Goal: Task Accomplishment & Management: Manage account settings

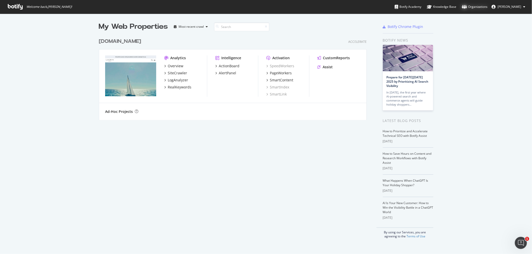
click at [469, 6] on div "Organizations" at bounding box center [475, 6] width 26 height 5
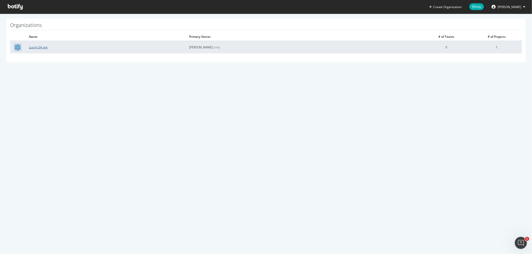
click at [36, 47] on link "Lucrin SA org" at bounding box center [38, 47] width 19 height 4
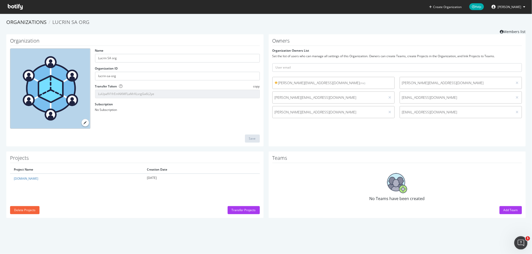
click at [520, 241] on icon "Open Intercom Messenger" at bounding box center [520, 242] width 8 height 8
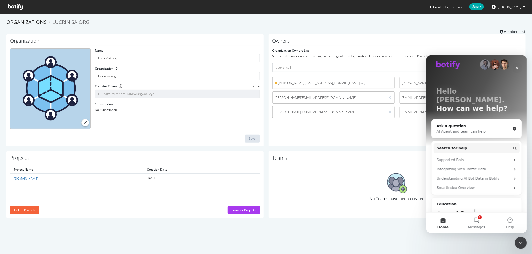
scroll to position [5, 0]
click at [476, 219] on button "1 Messages" at bounding box center [476, 222] width 33 height 20
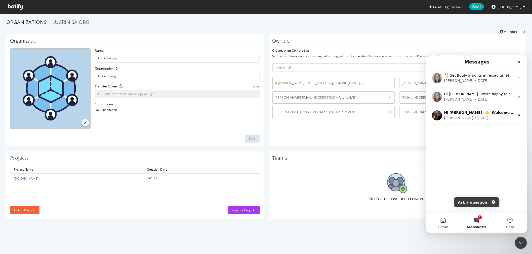
click at [440, 221] on button "Home" at bounding box center [442, 222] width 33 height 20
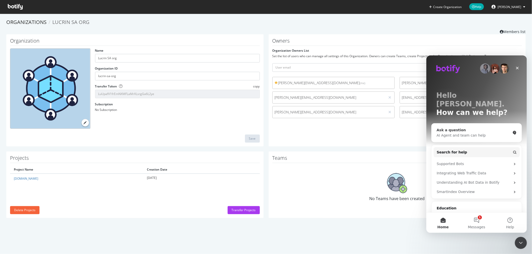
click at [448, 132] on div "AI Agent and team can help" at bounding box center [474, 134] width 74 height 5
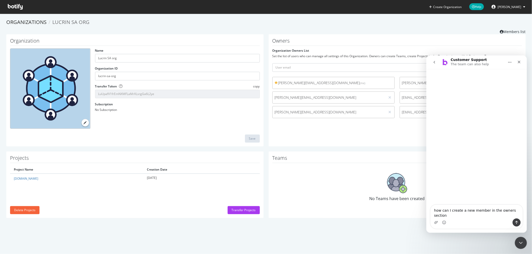
type textarea "how can I create a new member in the owners section?"
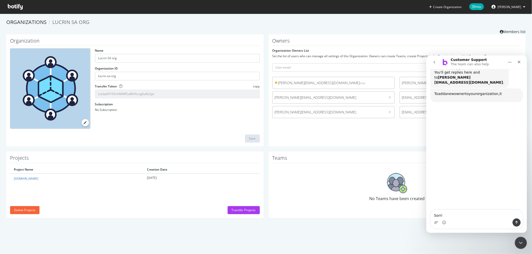
scroll to position [70, 0]
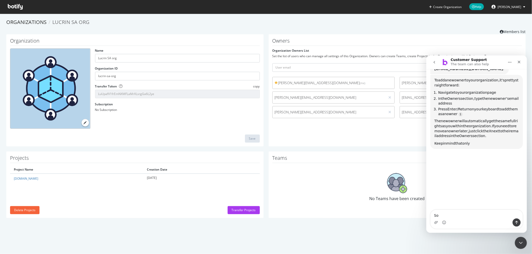
type textarea "S"
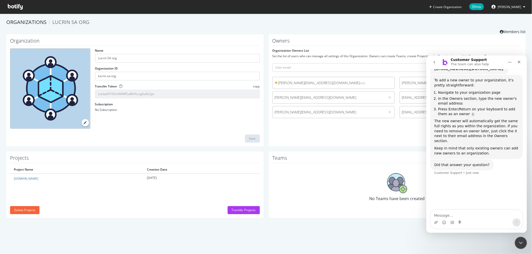
click at [510, 62] on icon "Home" at bounding box center [509, 62] width 3 height 1
click at [358, 170] on div "No Teams have been created" at bounding box center [397, 187] width 250 height 44
click at [310, 126] on div "Owners Organization Owners List Set the list of users who can manage all settin…" at bounding box center [397, 90] width 257 height 112
click at [296, 69] on input "text" at bounding box center [397, 67] width 250 height 9
paste input "anaelle.dadar@lucrin.com"
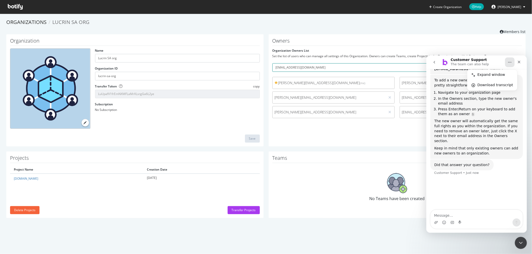
type input "anaelle.dadar@lucrin.com"
click at [508, 62] on icon "Home" at bounding box center [510, 62] width 4 height 4
drag, startPoint x: 492, startPoint y: 60, endPoint x: 499, endPoint y: 61, distance: 7.7
click at [499, 61] on div "Customer Support The team can also help" at bounding box center [473, 62] width 64 height 9
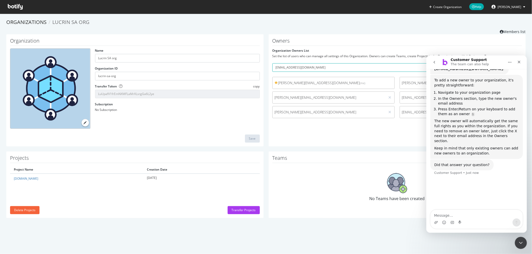
click at [498, 61] on div "Customer Support The team can also help" at bounding box center [473, 62] width 64 height 9
click at [350, 66] on input "anaelle.dadar@lucrin.com" at bounding box center [397, 67] width 250 height 9
click at [442, 215] on textarea "Message…" at bounding box center [476, 213] width 92 height 9
type textarea "yes thank you"
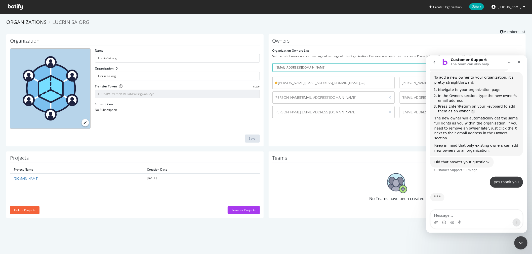
click at [520, 241] on icon "Close Intercom Messenger" at bounding box center [520, 242] width 6 height 6
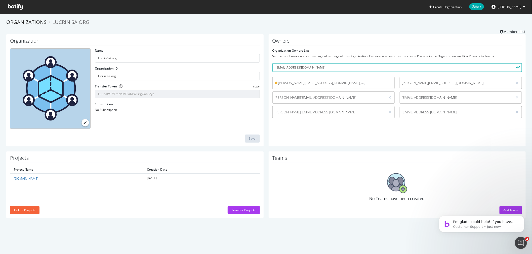
scroll to position [0, 0]
click at [519, 67] on icon "submit" at bounding box center [519, 67] width 4 height 3
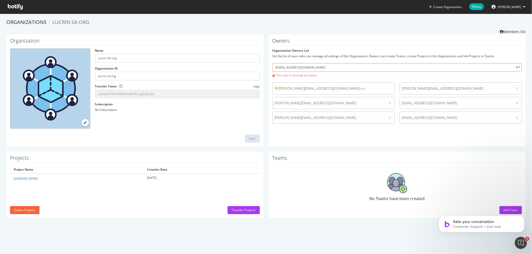
scroll to position [114, 0]
click at [329, 138] on div "Owners Organization Owners List Set the list of users who can manage all settin…" at bounding box center [397, 90] width 257 height 112
click at [294, 50] on label "Organization Owners List" at bounding box center [290, 50] width 37 height 4
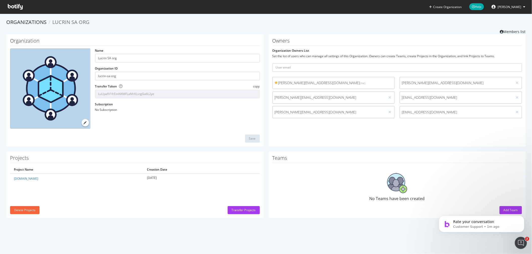
click at [409, 232] on div "Create Organization Help Alexandre Di Mascio Organizations Lucrin SA org Member…" at bounding box center [266, 127] width 532 height 254
